Goal: Task Accomplishment & Management: Manage account settings

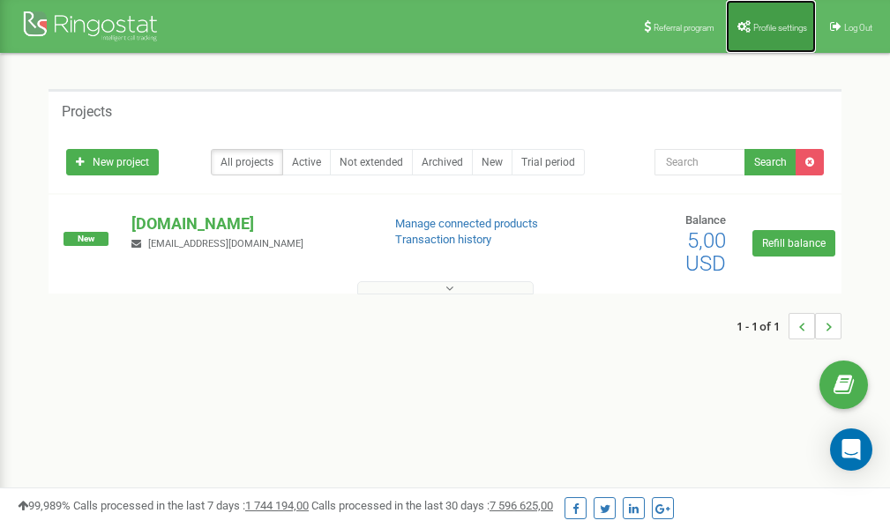
click at [766, 31] on span "Profile settings" at bounding box center [780, 28] width 54 height 10
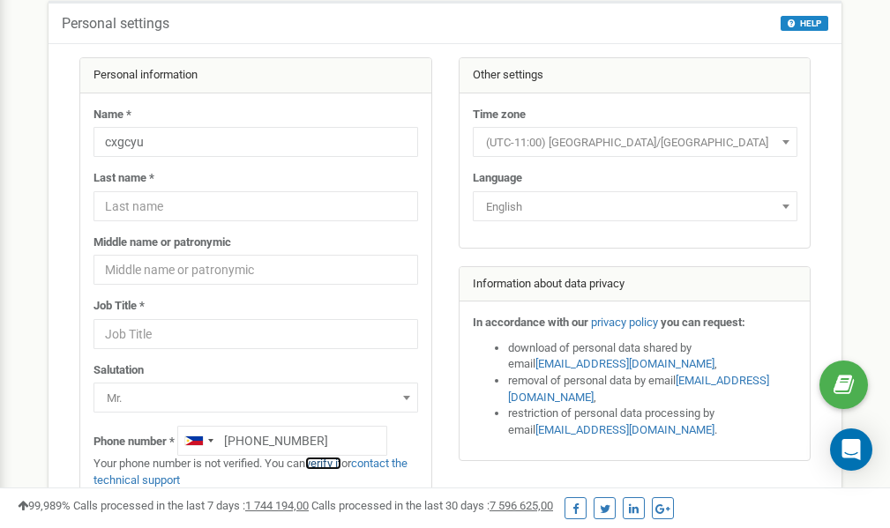
click at [329, 463] on link "verify it" at bounding box center [323, 463] width 36 height 13
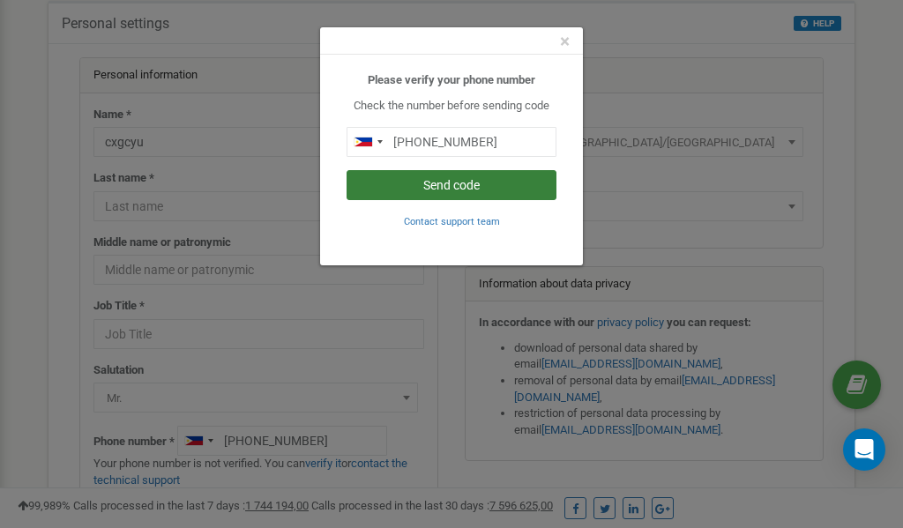
click at [448, 188] on button "Send code" at bounding box center [452, 185] width 210 height 30
